Goal: Information Seeking & Learning: Learn about a topic

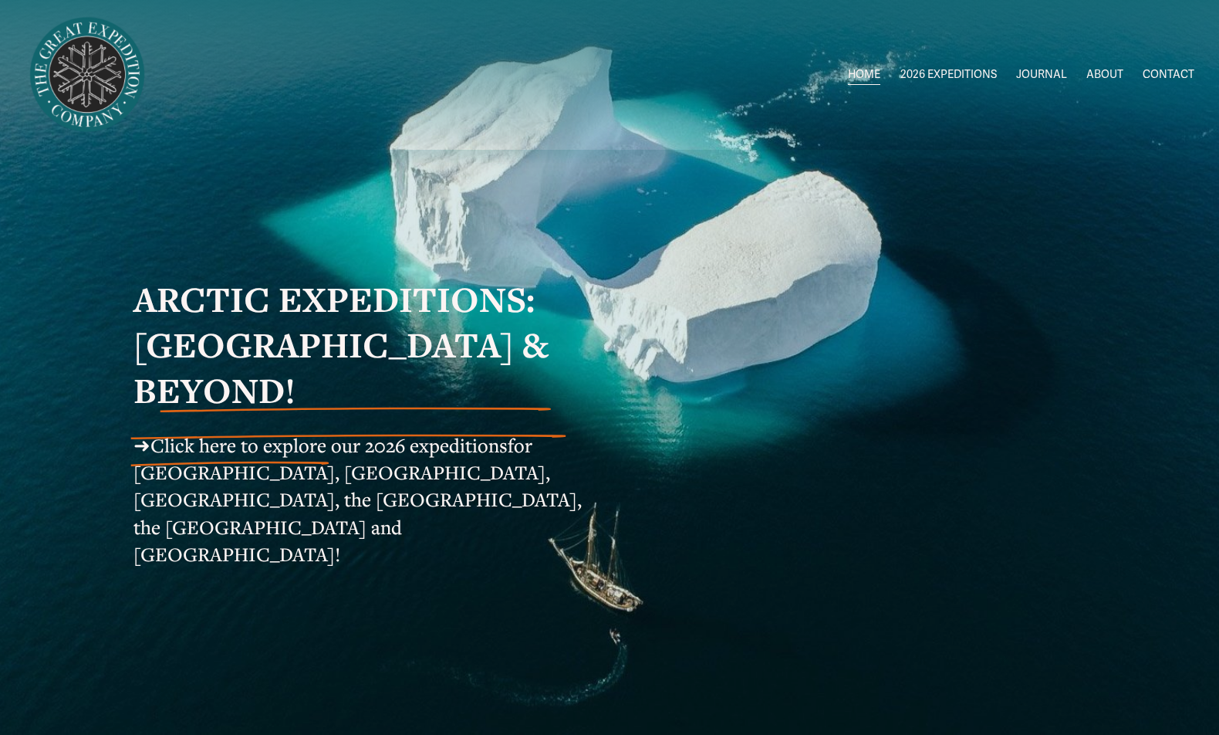
click at [0, 0] on span "Circumnavigating [GEOGRAPHIC_DATA] 1" at bounding box center [0, 0] width 0 height 0
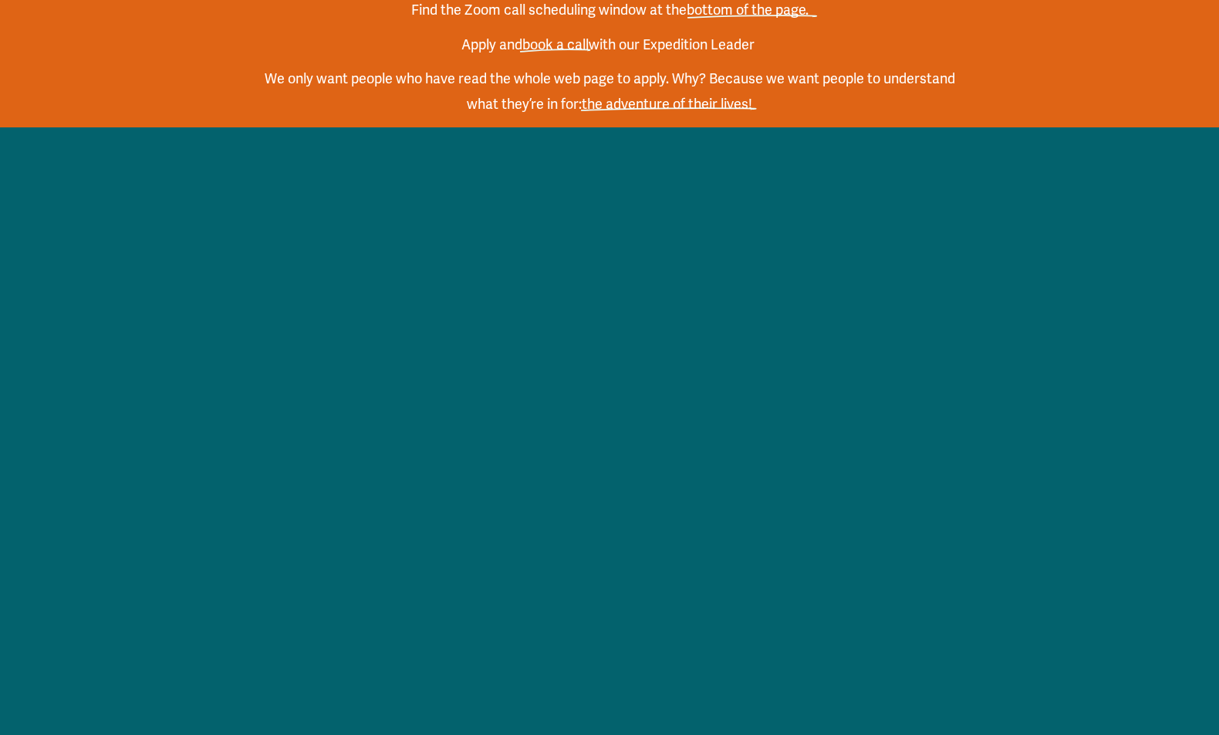
scroll to position [2521, 0]
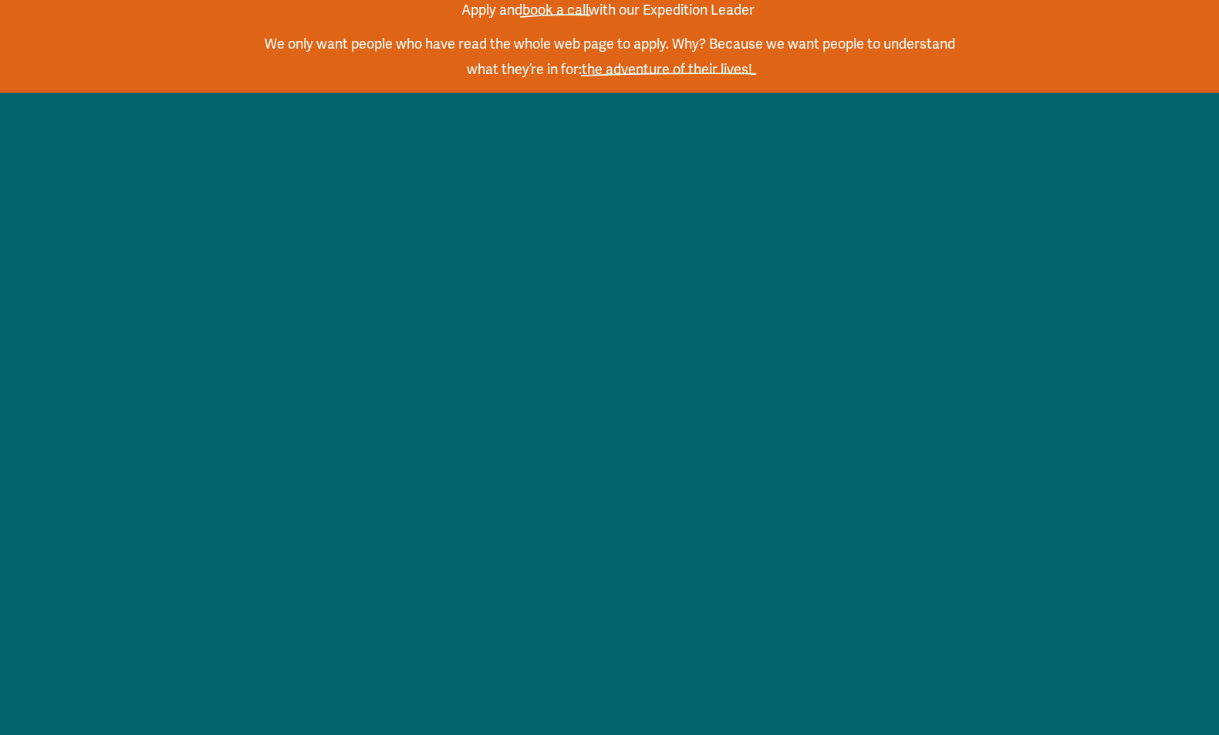
click at [1116, 357] on div at bounding box center [609, 517] width 1219 height 687
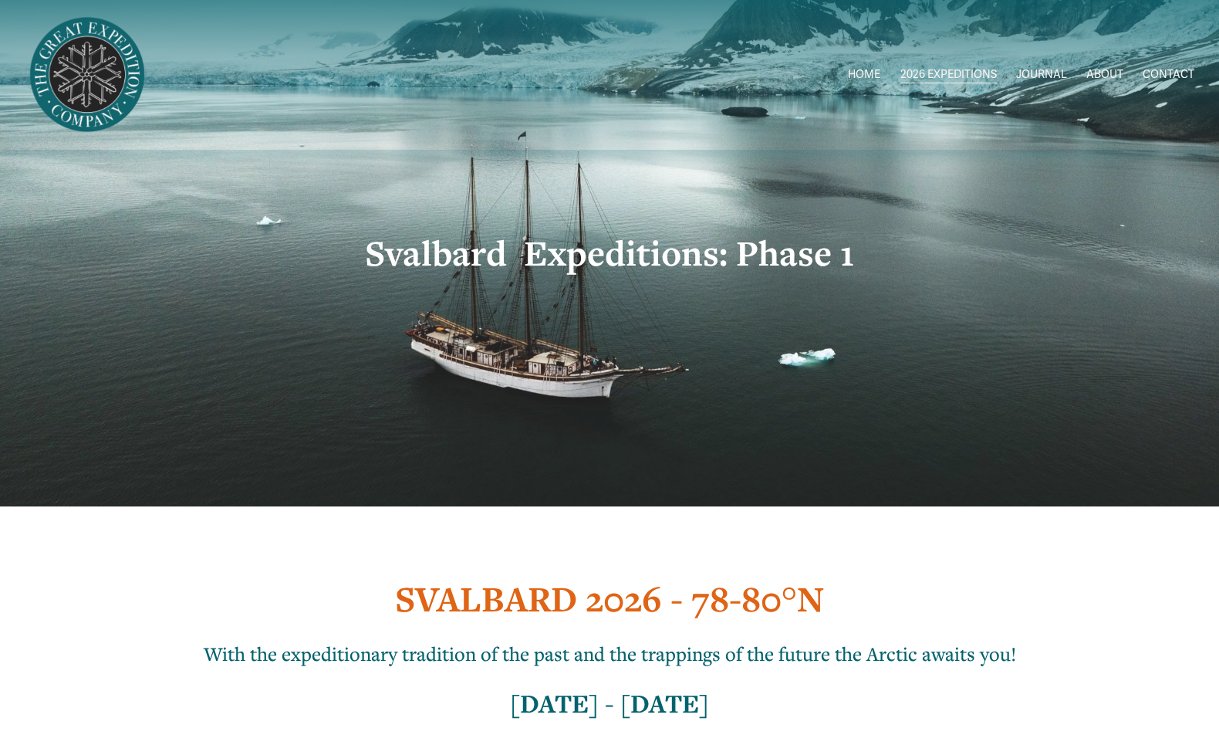
scroll to position [0, 0]
click at [0, 0] on span "[GEOGRAPHIC_DATA] to [GEOGRAPHIC_DATA]" at bounding box center [0, 0] width 0 height 0
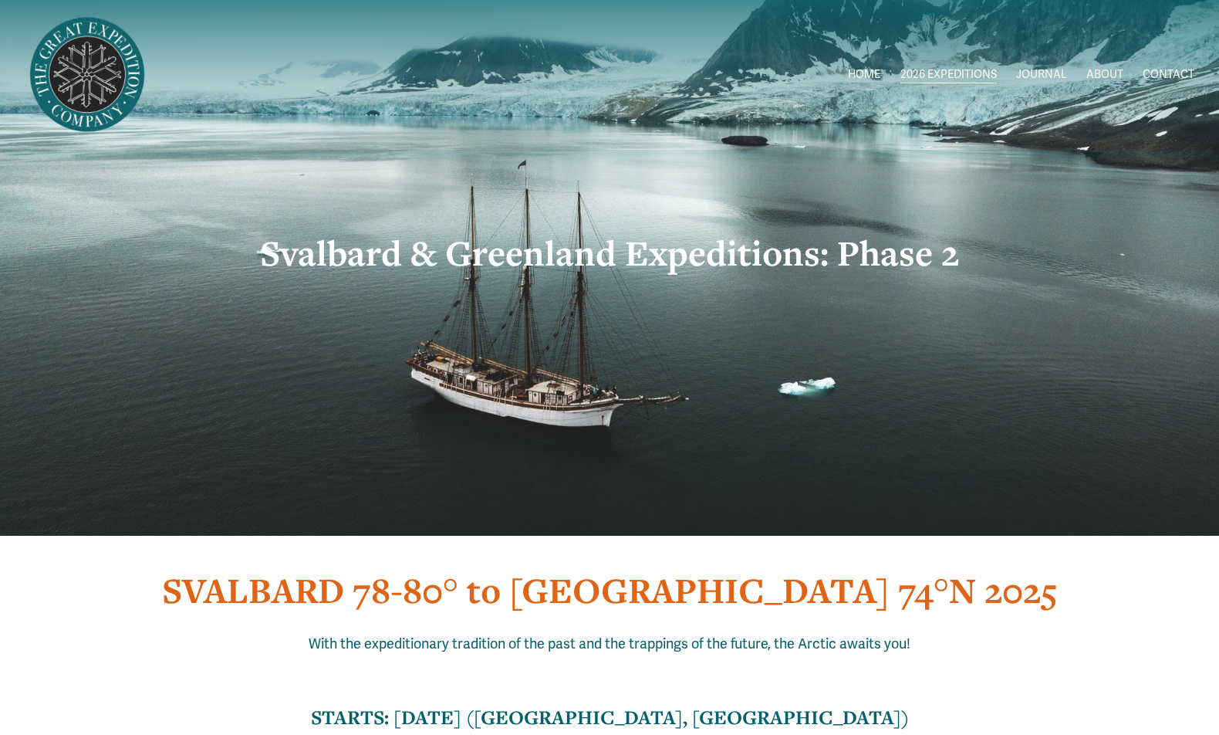
click at [0, 0] on link "Circumnavigating Svalbard 2" at bounding box center [0, 0] width 0 height 0
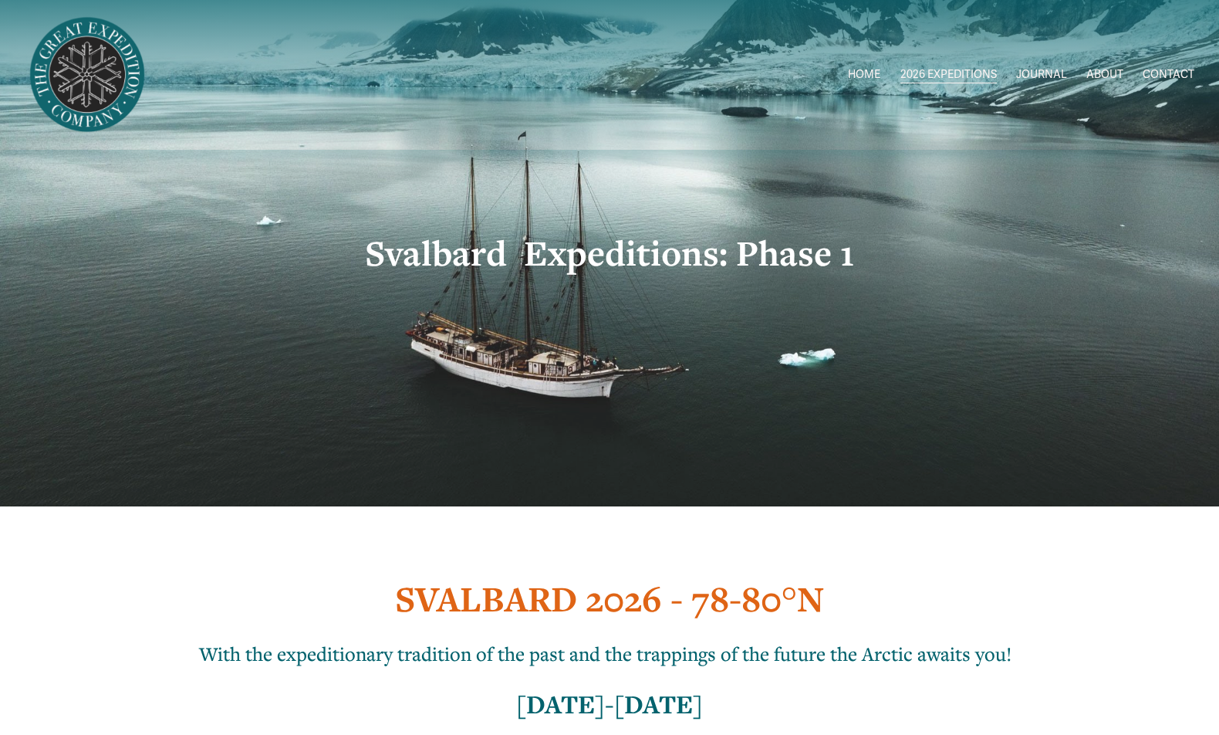
click at [0, 0] on span "Greenland AUG-SEPT" at bounding box center [0, 0] width 0 height 0
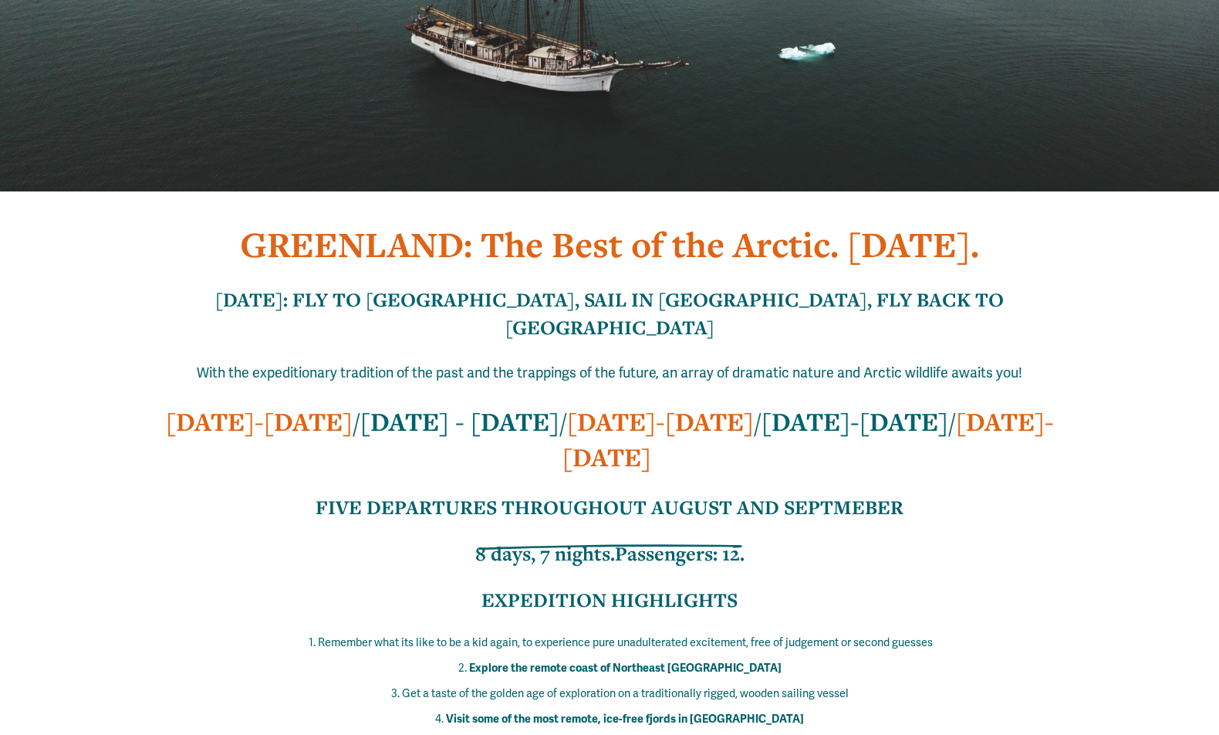
scroll to position [343, 0]
